Goal: Information Seeking & Learning: Learn about a topic

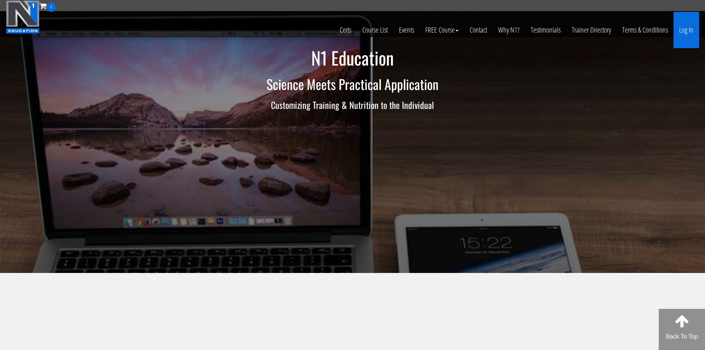
click at [680, 32] on link "Log In" at bounding box center [687, 30] width 26 height 36
click at [691, 31] on link "Log In" at bounding box center [687, 30] width 26 height 36
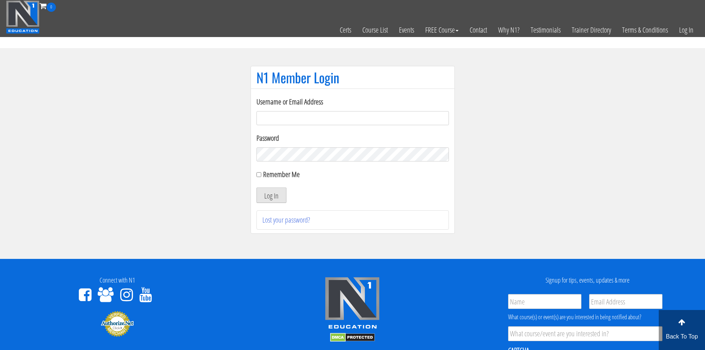
type input "[EMAIL_ADDRESS][DOMAIN_NAME]"
click at [274, 197] on button "Log In" at bounding box center [272, 195] width 30 height 16
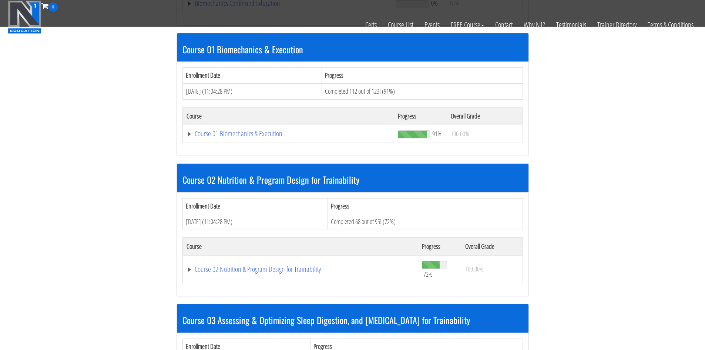
scroll to position [222, 0]
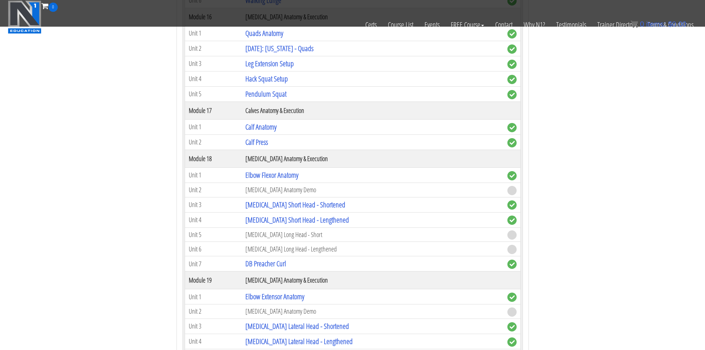
scroll to position [2184, 0]
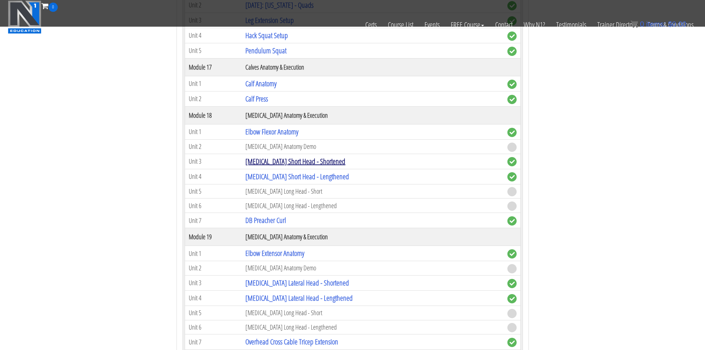
click at [295, 163] on link "[MEDICAL_DATA] Short Head - Shortened" at bounding box center [295, 161] width 100 height 10
click at [296, 159] on link "[MEDICAL_DATA] Short Head - Shortened" at bounding box center [295, 161] width 100 height 10
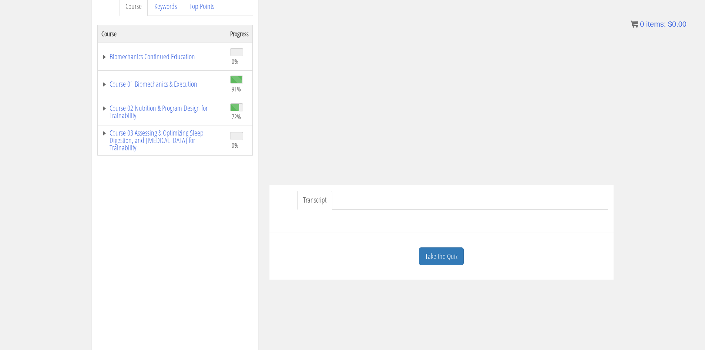
scroll to position [111, 0]
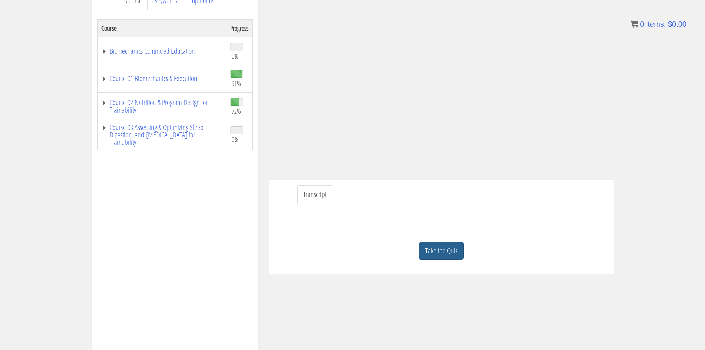
click at [439, 249] on link "Take the Quiz" at bounding box center [441, 251] width 45 height 18
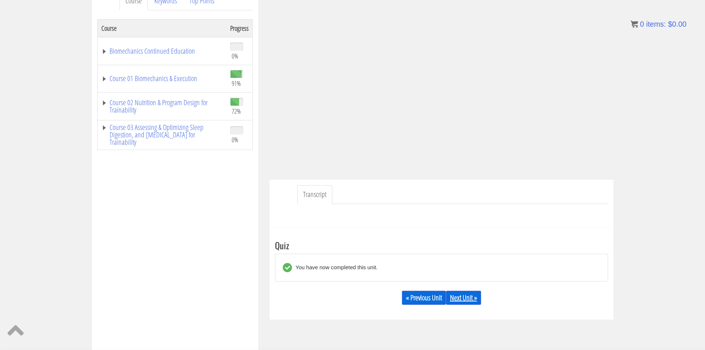
click at [473, 298] on link "Next Unit »" at bounding box center [463, 298] width 35 height 14
